Goal: Task Accomplishment & Management: Use online tool/utility

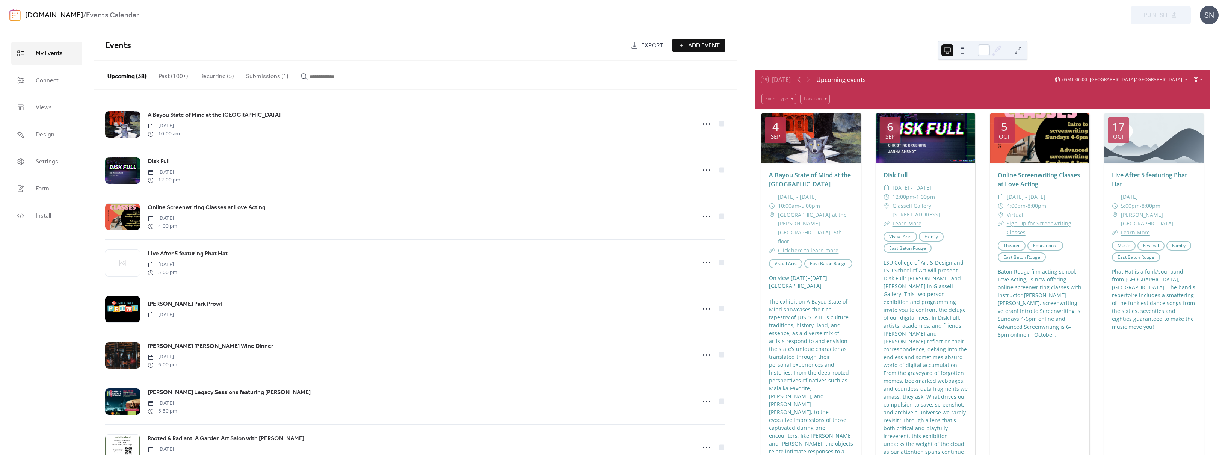
click at [267, 73] on button "Submissions (1)" at bounding box center [267, 75] width 54 height 28
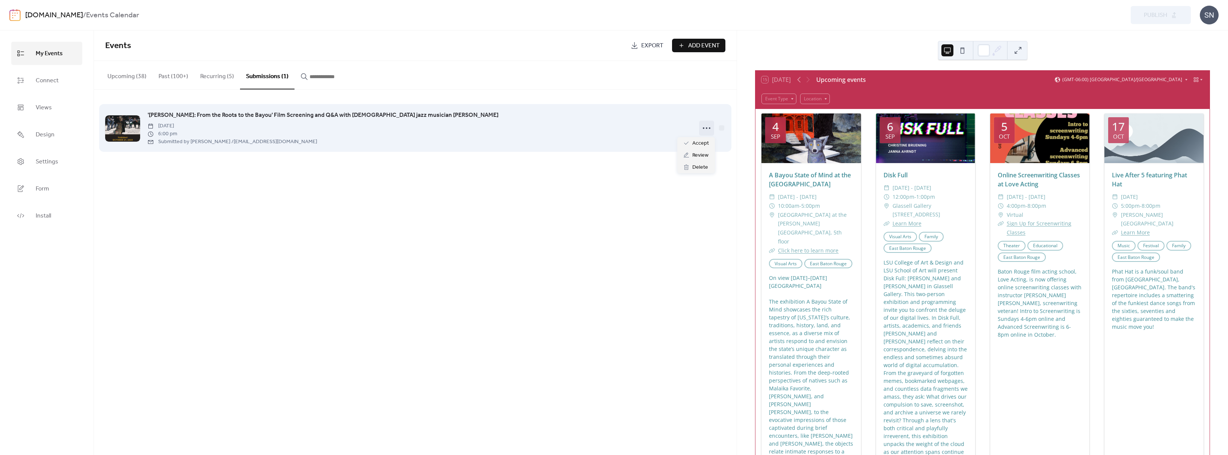
click at [712, 126] on icon at bounding box center [706, 128] width 12 height 12
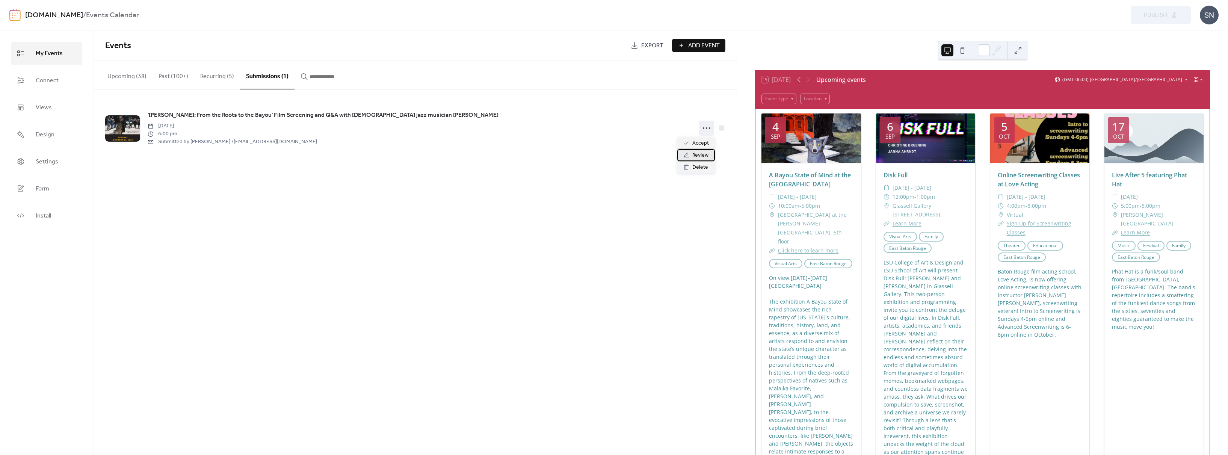
click at [698, 155] on span "Review" at bounding box center [700, 155] width 16 height 9
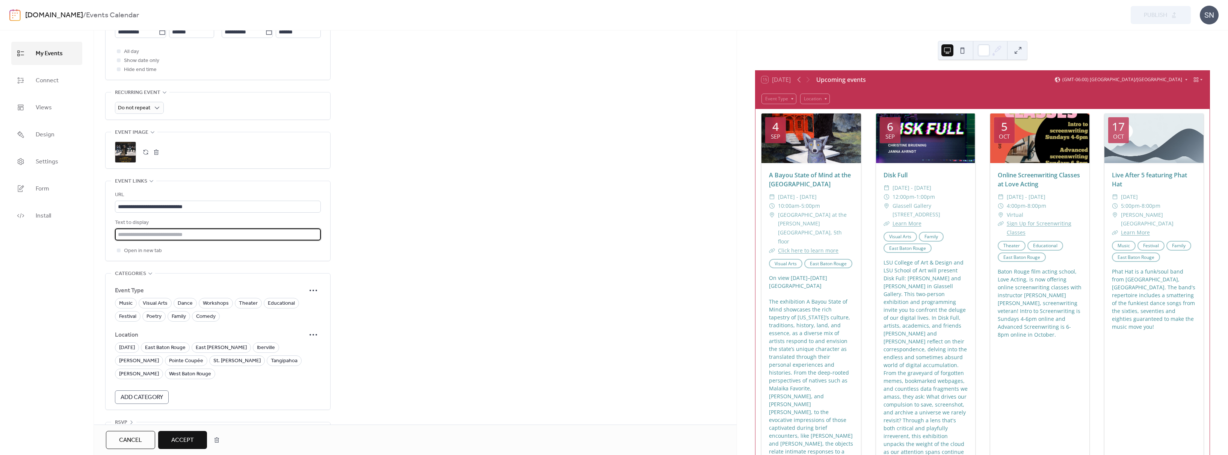
click at [237, 228] on input "text" at bounding box center [218, 234] width 206 height 12
type input "**********"
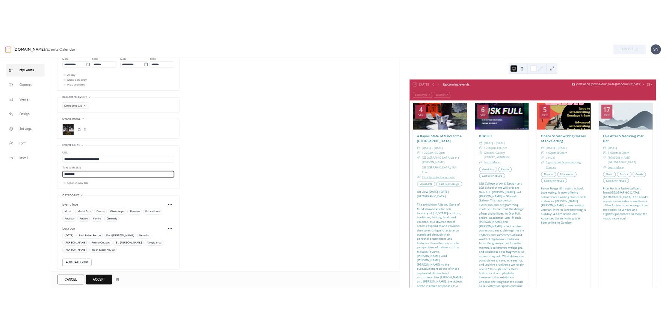
scroll to position [344, 0]
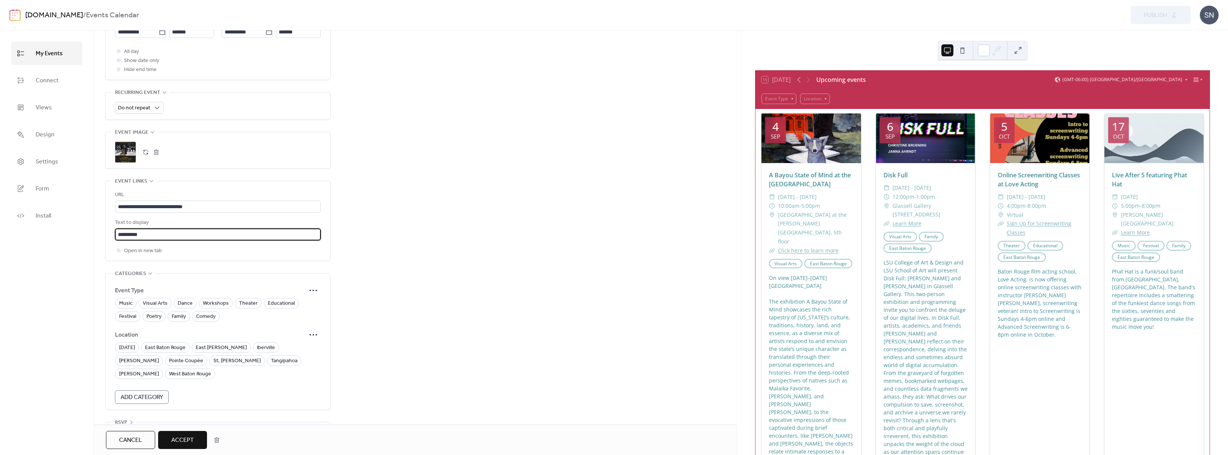
click at [361, 333] on div "**********" at bounding box center [415, 87] width 643 height 718
click at [157, 299] on span "Visual Arts" at bounding box center [155, 303] width 25 height 9
click at [284, 299] on span "Educational" at bounding box center [281, 303] width 27 height 9
click at [170, 343] on span "East Baton Rouge" at bounding box center [165, 347] width 41 height 9
click at [184, 437] on span "Accept" at bounding box center [182, 440] width 23 height 9
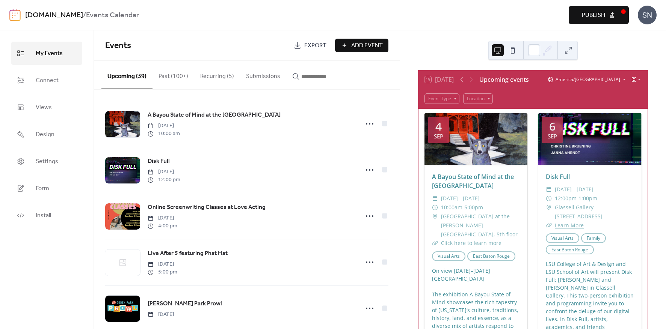
click at [590, 15] on span "Publish" at bounding box center [593, 15] width 23 height 9
